Goal: Task Accomplishment & Management: Manage account settings

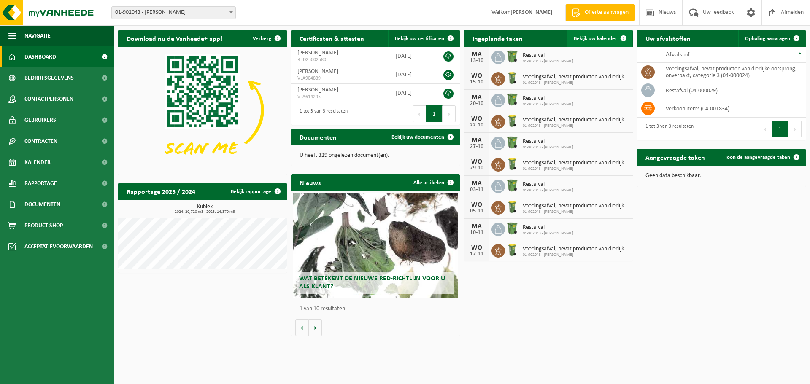
click at [600, 35] on link "Bekijk uw kalender" at bounding box center [599, 38] width 65 height 17
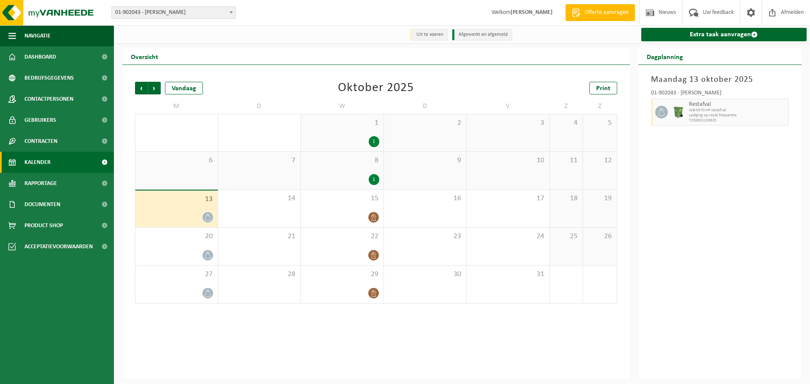
click at [738, 111] on span "WB-0370-HP restafval" at bounding box center [738, 110] width 98 height 5
click at [340, 209] on div "15" at bounding box center [342, 209] width 83 height 38
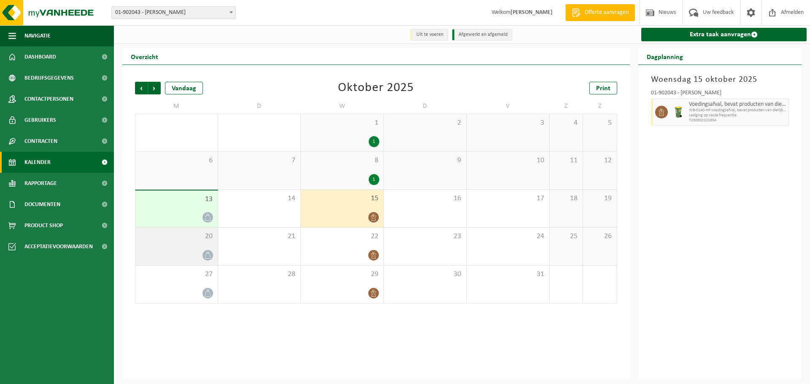
click at [188, 243] on div "20" at bounding box center [176, 247] width 82 height 38
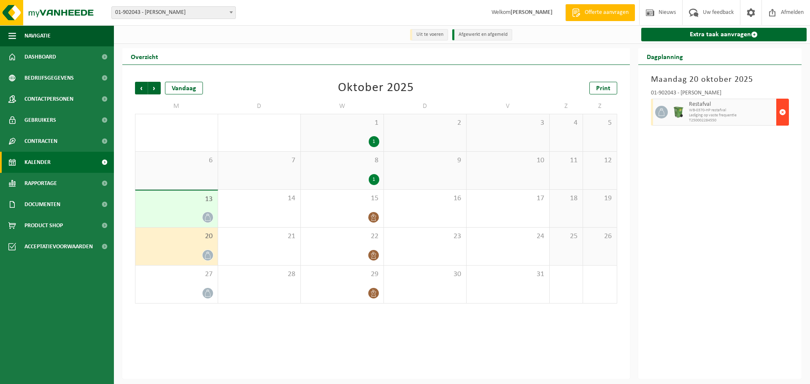
click at [782, 112] on span "button" at bounding box center [782, 112] width 7 height 17
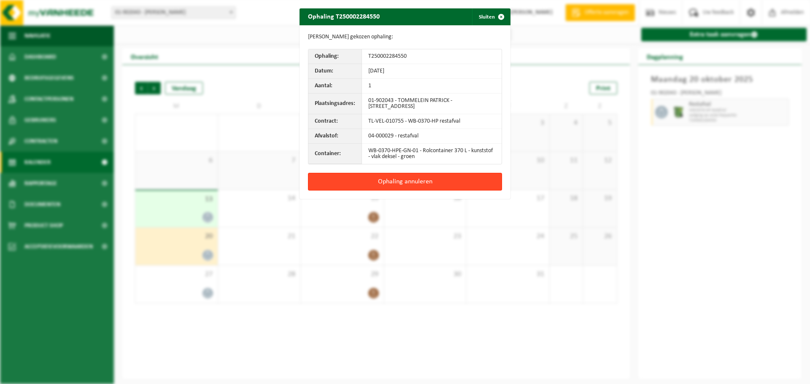
click at [398, 178] on button "Ophaling annuleren" at bounding box center [405, 182] width 194 height 18
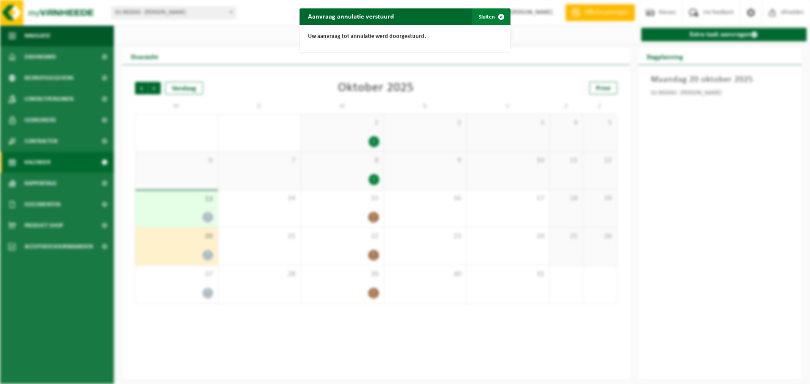
click at [481, 9] on button "Sluiten" at bounding box center [491, 16] width 38 height 17
